Goal: Transaction & Acquisition: Purchase product/service

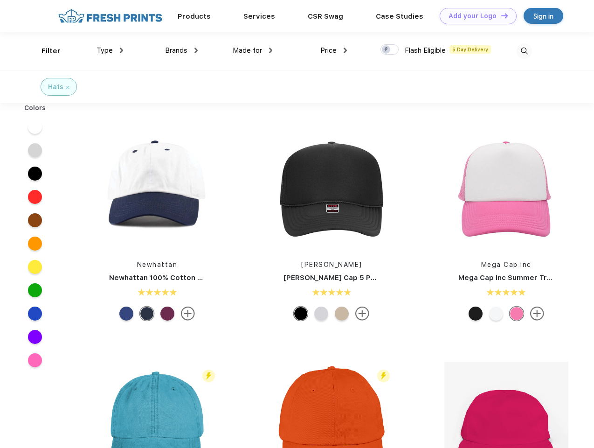
click at [475, 16] on link "Add your Logo Design Tool" at bounding box center [478, 16] width 77 height 16
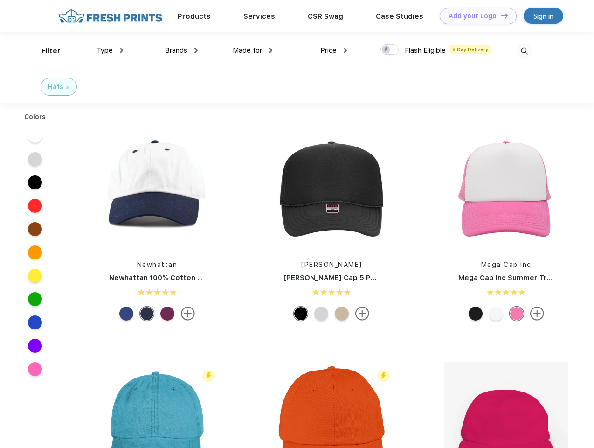
click at [0, 0] on div "Design Tool" at bounding box center [0, 0] width 0 height 0
click at [501, 15] on link "Add your Logo Design Tool" at bounding box center [478, 16] width 77 height 16
click at [45, 51] on div "Filter" at bounding box center [51, 51] width 19 height 11
click at [110, 50] on span "Type" at bounding box center [105, 50] width 16 height 8
click at [181, 50] on span "Brands" at bounding box center [176, 50] width 22 height 8
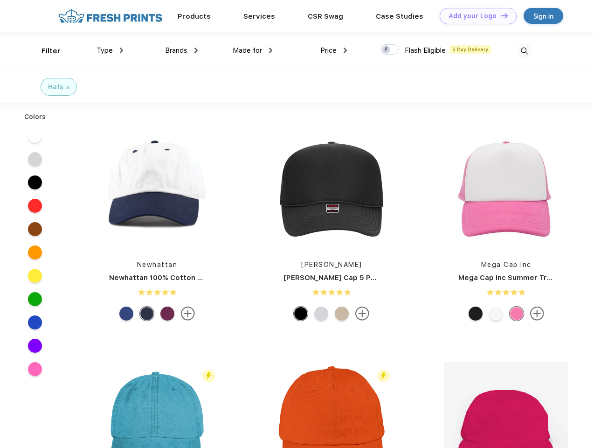
click at [253, 50] on span "Made for" at bounding box center [247, 50] width 29 height 8
click at [334, 50] on span "Price" at bounding box center [329, 50] width 16 height 8
click at [390, 50] on div at bounding box center [390, 49] width 18 height 10
click at [387, 50] on input "checkbox" at bounding box center [384, 47] width 6 height 6
click at [524, 51] on img at bounding box center [524, 50] width 15 height 15
